Goal: Task Accomplishment & Management: Manage account settings

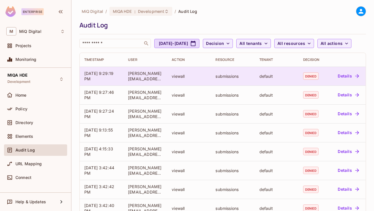
click at [345, 81] on button "Details" at bounding box center [348, 75] width 26 height 9
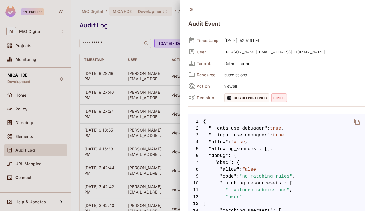
click at [167, 75] on div at bounding box center [187, 105] width 374 height 211
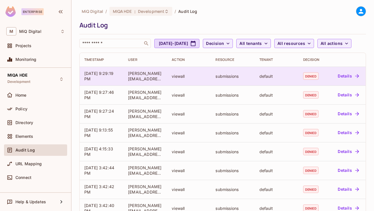
click at [341, 81] on button "Details" at bounding box center [348, 75] width 26 height 9
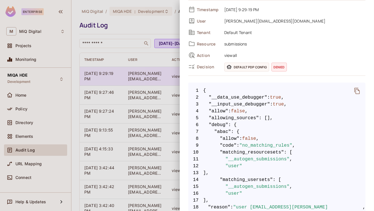
scroll to position [31, 0]
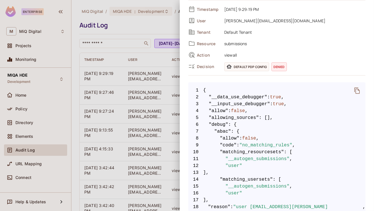
click at [126, 98] on div at bounding box center [187, 105] width 374 height 211
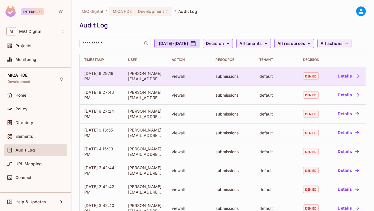
click at [348, 81] on button "Details" at bounding box center [348, 75] width 26 height 9
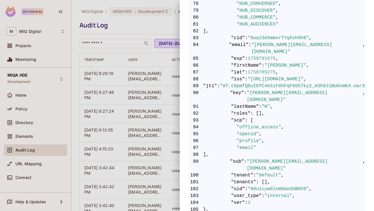
scroll to position [718, 0]
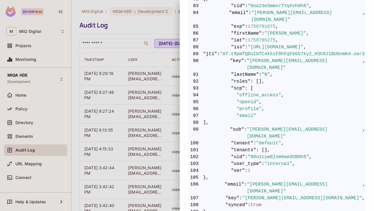
click at [142, 118] on div at bounding box center [187, 105] width 374 height 211
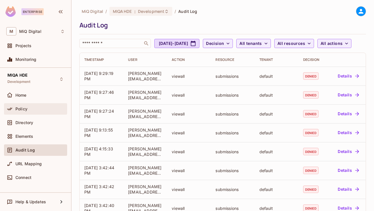
click at [28, 105] on div "Policy" at bounding box center [35, 108] width 59 height 7
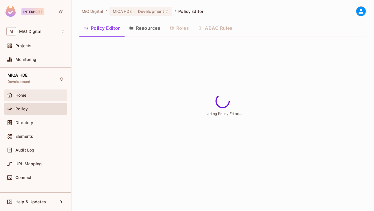
click at [30, 98] on div "Home" at bounding box center [35, 95] width 59 height 7
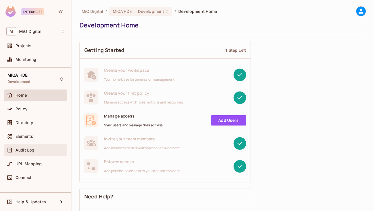
click at [25, 154] on div "Audit Log" at bounding box center [35, 149] width 63 height 11
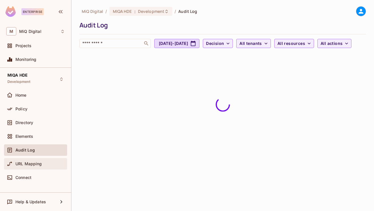
click at [47, 168] on div "URL Mapping" at bounding box center [35, 163] width 63 height 11
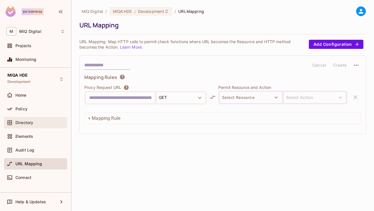
click at [28, 125] on div "Directory" at bounding box center [35, 122] width 59 height 7
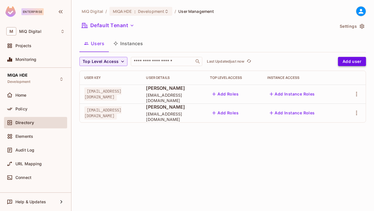
click at [356, 63] on button "Add user" at bounding box center [352, 61] width 28 height 9
click at [351, 65] on button "Add user" at bounding box center [352, 61] width 28 height 9
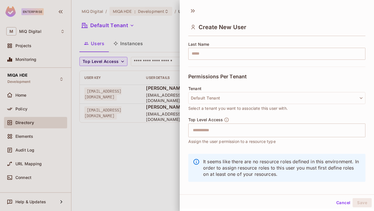
scroll to position [98, 0]
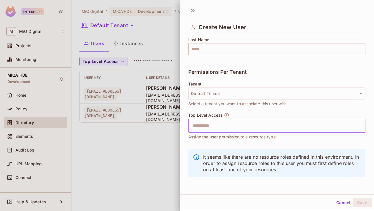
click at [239, 123] on input "text" at bounding box center [271, 125] width 165 height 11
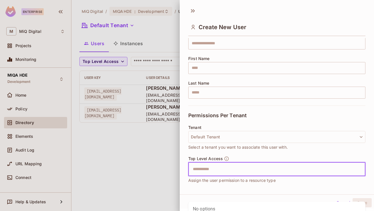
scroll to position [0, 0]
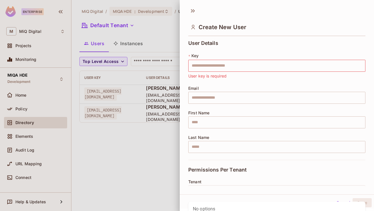
click at [209, 74] on span "User key is required" at bounding box center [207, 76] width 38 height 6
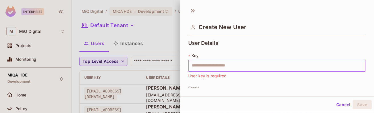
click at [204, 65] on input "text" at bounding box center [276, 66] width 177 height 12
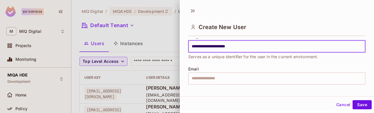
scroll to position [18, 0]
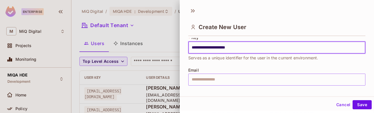
type input "**********"
click at [213, 77] on input "text" at bounding box center [276, 80] width 177 height 12
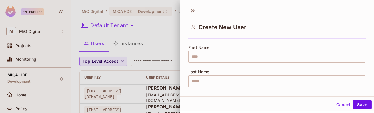
paste input "**********"
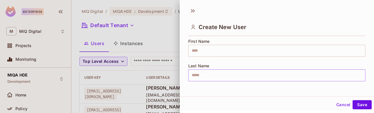
scroll to position [73, 0]
type input "**********"
click at [204, 51] on input "text" at bounding box center [276, 50] width 177 height 12
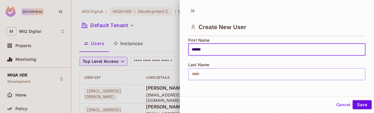
type input "******"
click at [207, 77] on input "text" at bounding box center [276, 74] width 177 height 12
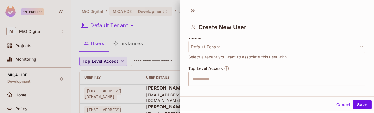
scroll to position [154, 0]
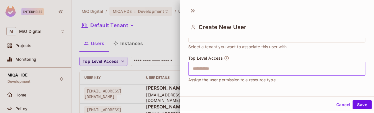
type input "*"
click at [215, 73] on input "text" at bounding box center [271, 68] width 165 height 11
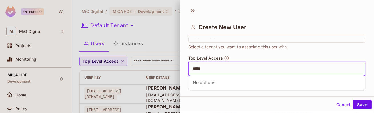
type input "*****"
click at [231, 103] on div "Cancel Save" at bounding box center [277, 105] width 194 height 14
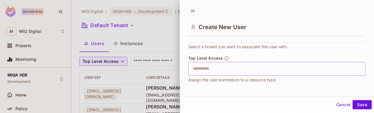
click at [220, 72] on input "text" at bounding box center [271, 68] width 165 height 11
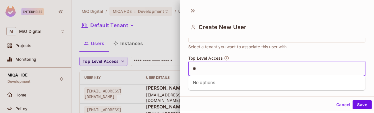
type input "**"
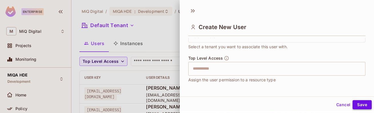
click at [358, 102] on button "Save" at bounding box center [361, 104] width 19 height 9
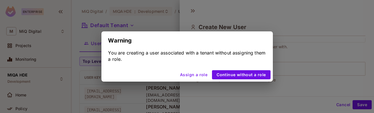
click at [202, 77] on button "Assign a role" at bounding box center [194, 74] width 32 height 9
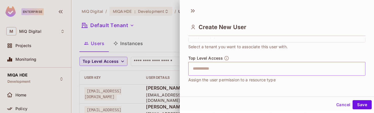
click at [206, 71] on input "text" at bounding box center [271, 68] width 165 height 11
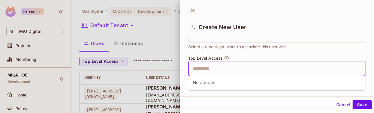
click at [207, 85] on div "No options" at bounding box center [276, 82] width 177 height 15
type input "*****"
click at [352, 100] on button "Save" at bounding box center [361, 104] width 19 height 9
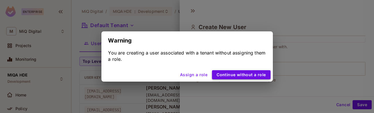
click at [226, 74] on button "Continue without a role" at bounding box center [241, 74] width 58 height 9
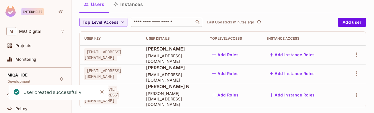
scroll to position [41, 0]
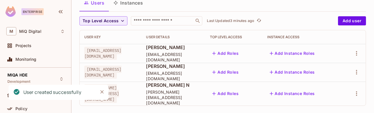
click at [241, 92] on button "Add Roles" at bounding box center [225, 93] width 31 height 9
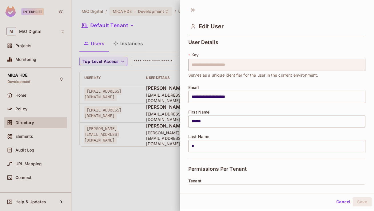
scroll to position [0, 0]
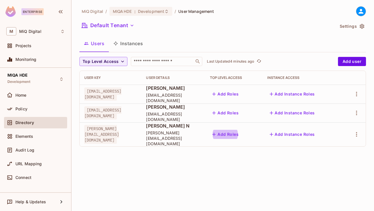
click at [185, 163] on div "MiQ Digital / MIQA HDE : Development / User Management Default Tenant Settings …" at bounding box center [222, 105] width 302 height 211
click at [355, 131] on icon "button" at bounding box center [356, 134] width 7 height 7
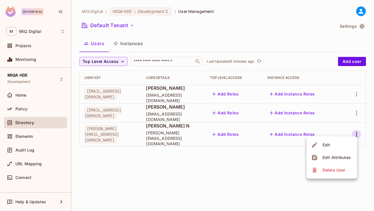
click at [334, 172] on div "Delete User" at bounding box center [333, 170] width 23 height 6
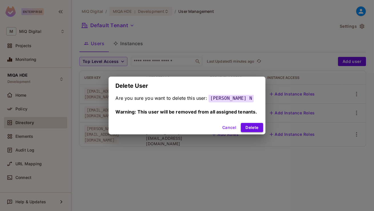
click at [256, 128] on button "Delete" at bounding box center [252, 127] width 22 height 9
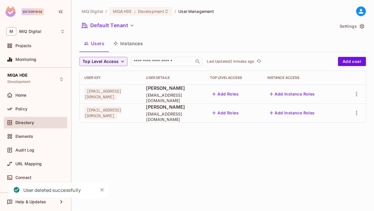
click at [101, 187] on icon "Close" at bounding box center [102, 190] width 6 height 6
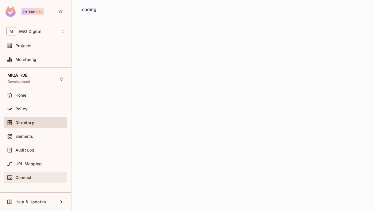
click at [24, 176] on span "Connect" at bounding box center [23, 177] width 16 height 5
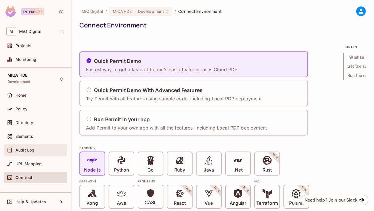
click at [32, 148] on span "Audit Log" at bounding box center [24, 150] width 19 height 5
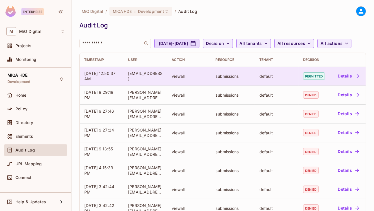
click at [338, 81] on button "Details" at bounding box center [348, 75] width 26 height 9
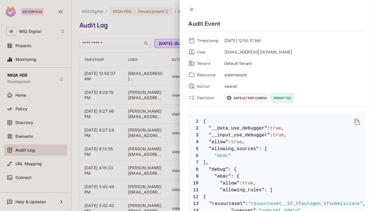
click at [357, 123] on icon "delete" at bounding box center [356, 121] width 7 height 7
